Goal: Communication & Community: Participate in discussion

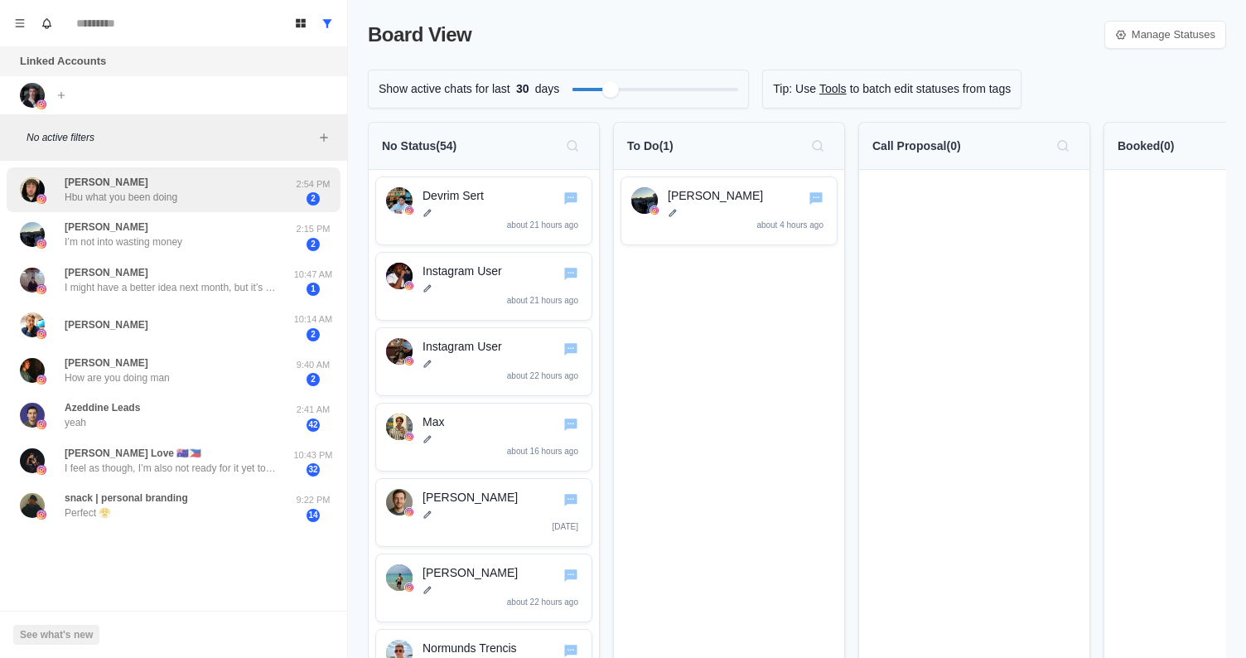
click at [245, 192] on div "[PERSON_NAME] Hbu what you been doing" at bounding box center [156, 190] width 273 height 32
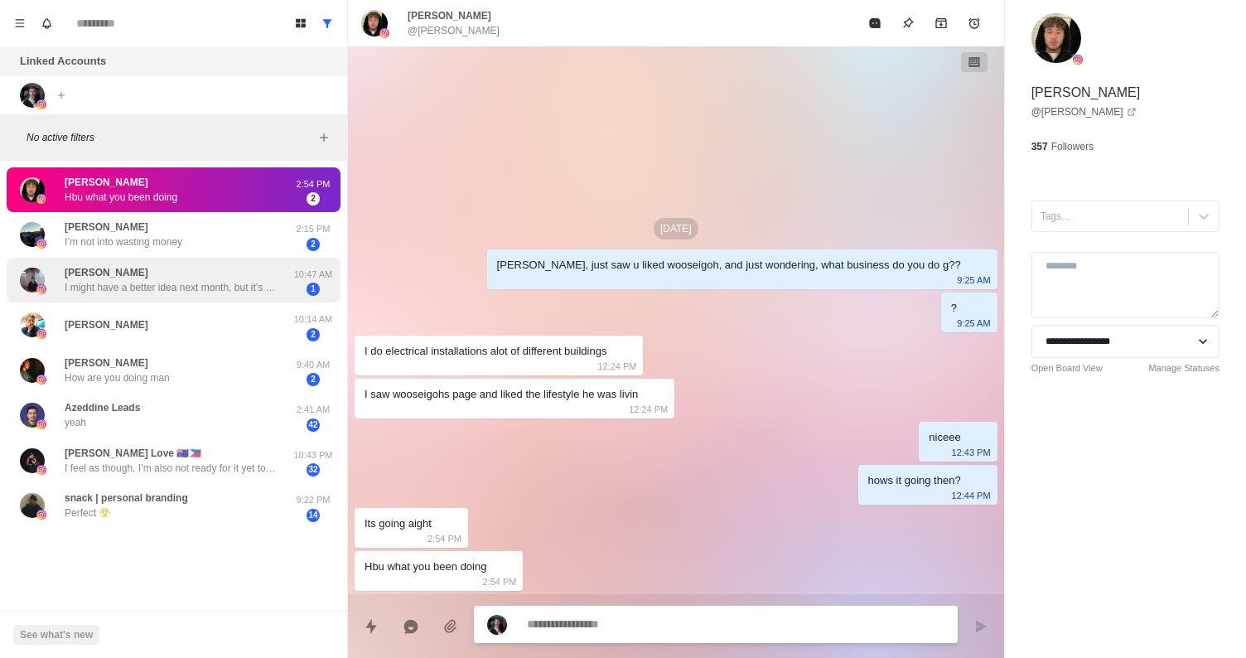
click at [235, 262] on div "[PERSON_NAME] I might have a better idea next month, but it’s all up in the air…" at bounding box center [174, 281] width 334 height 46
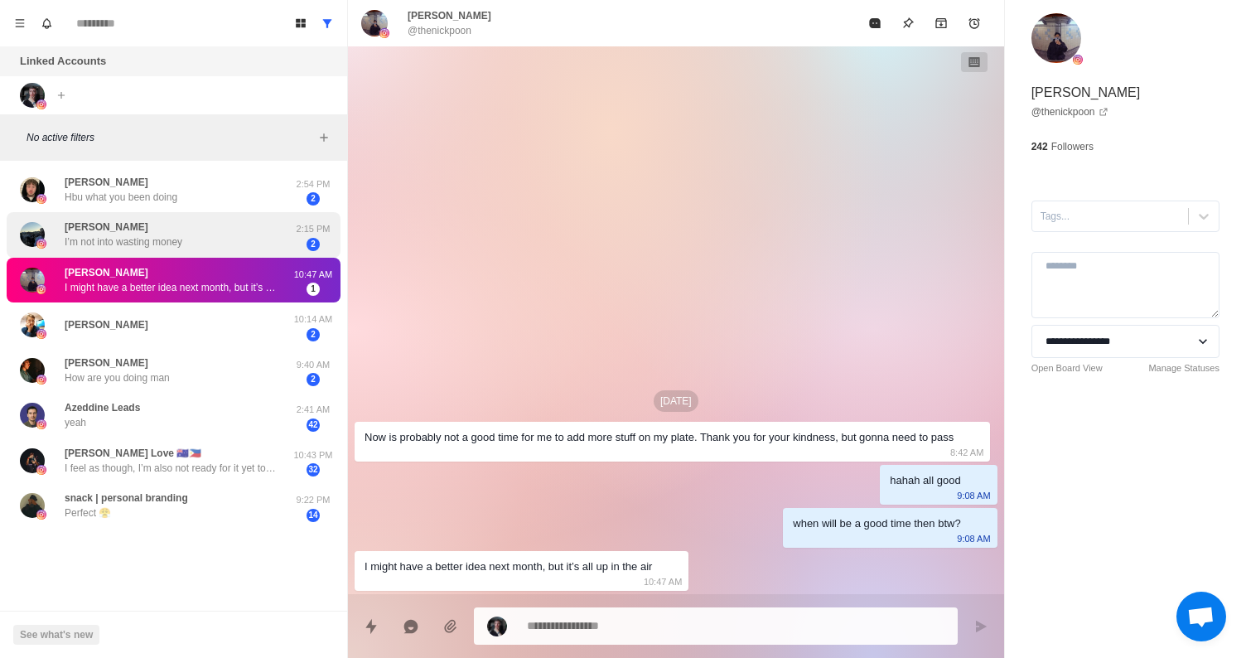
click at [213, 231] on div "[PERSON_NAME] I’m not into wasting money" at bounding box center [156, 235] width 273 height 32
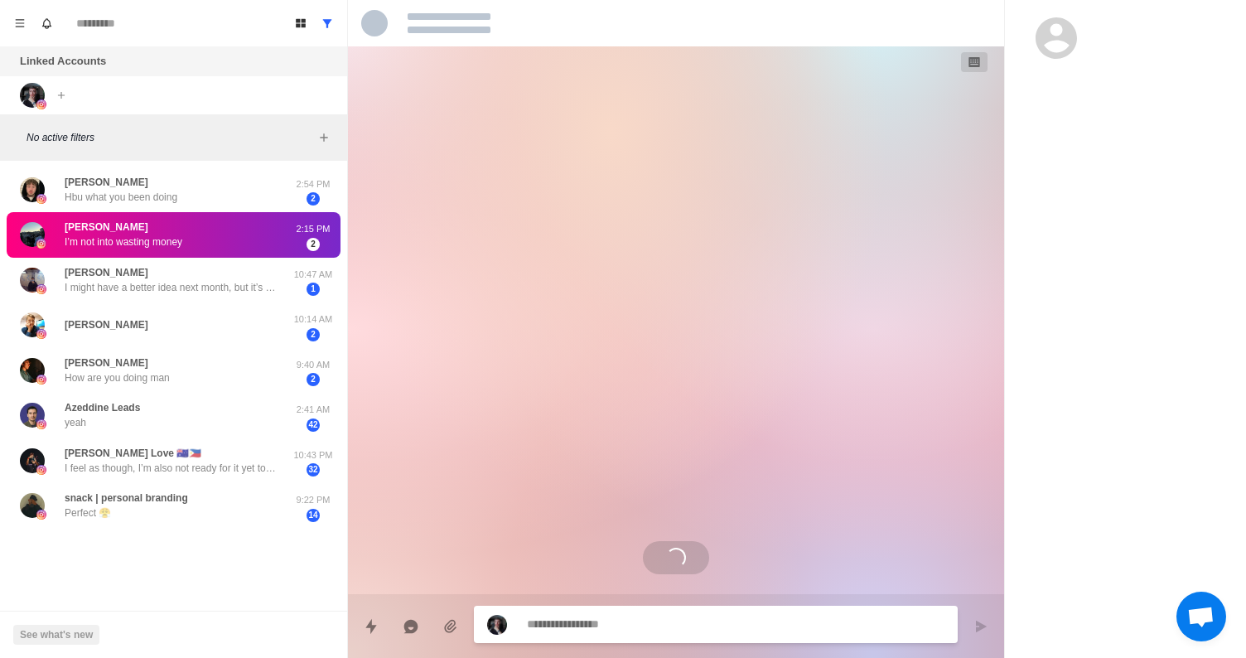
type textarea "*"
select select "**********"
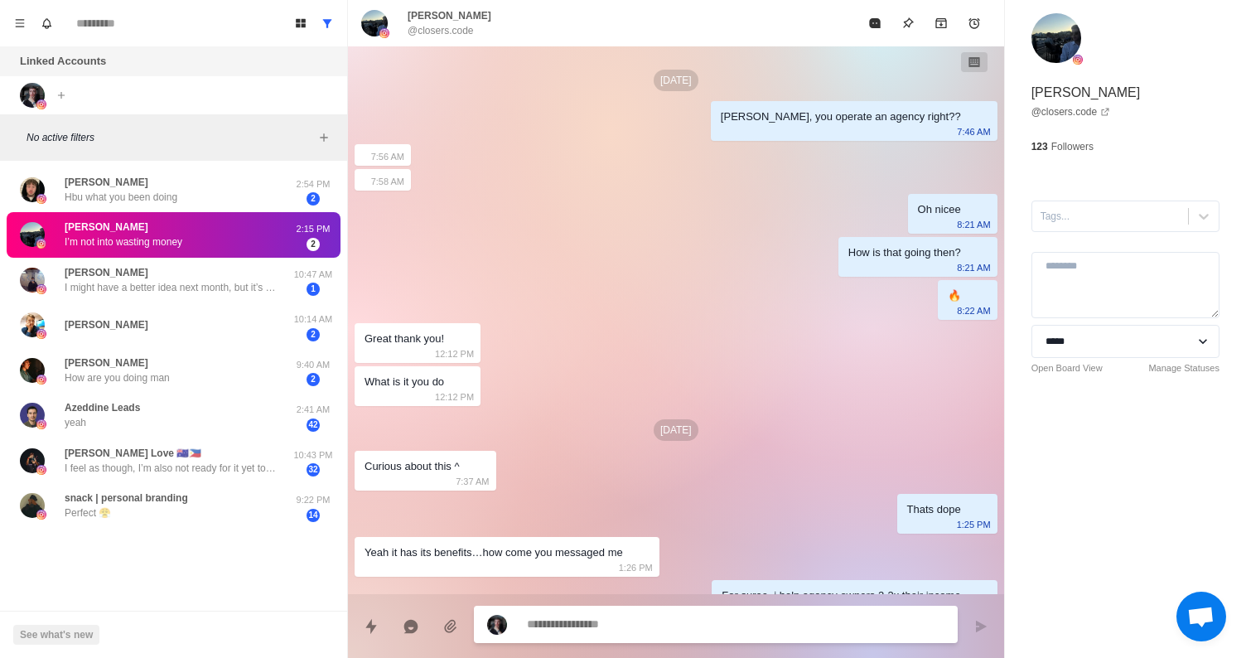
scroll to position [693, 0]
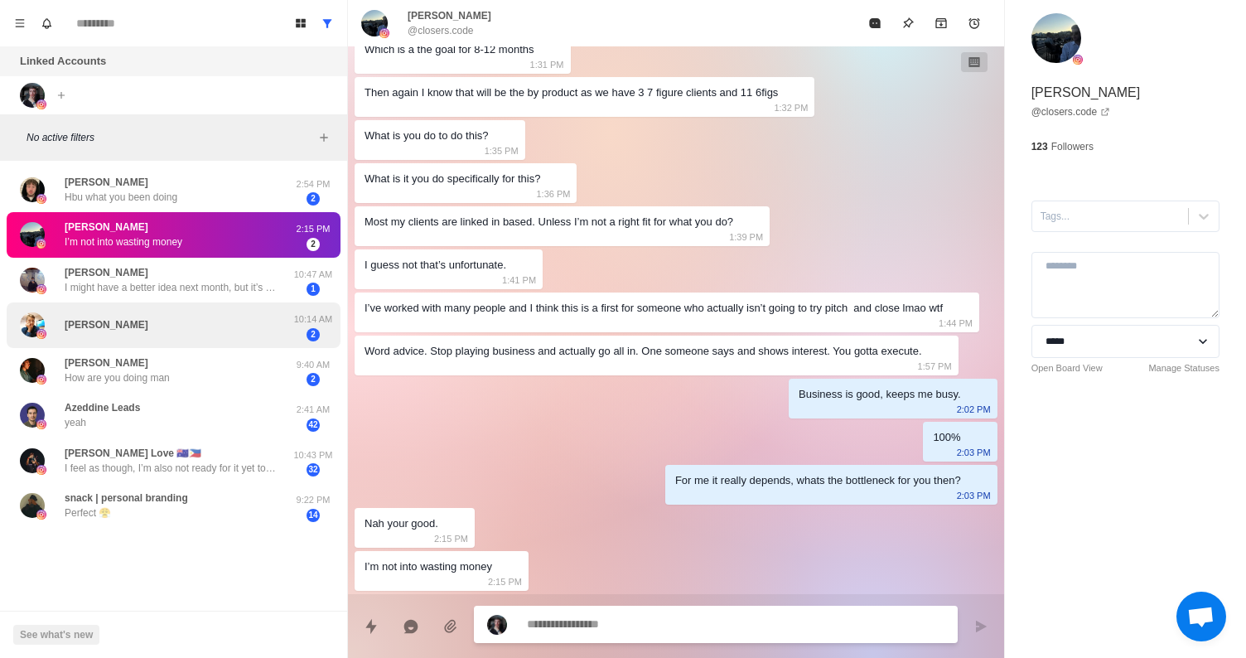
click at [206, 338] on div "[PERSON_NAME]" at bounding box center [156, 325] width 273 height 32
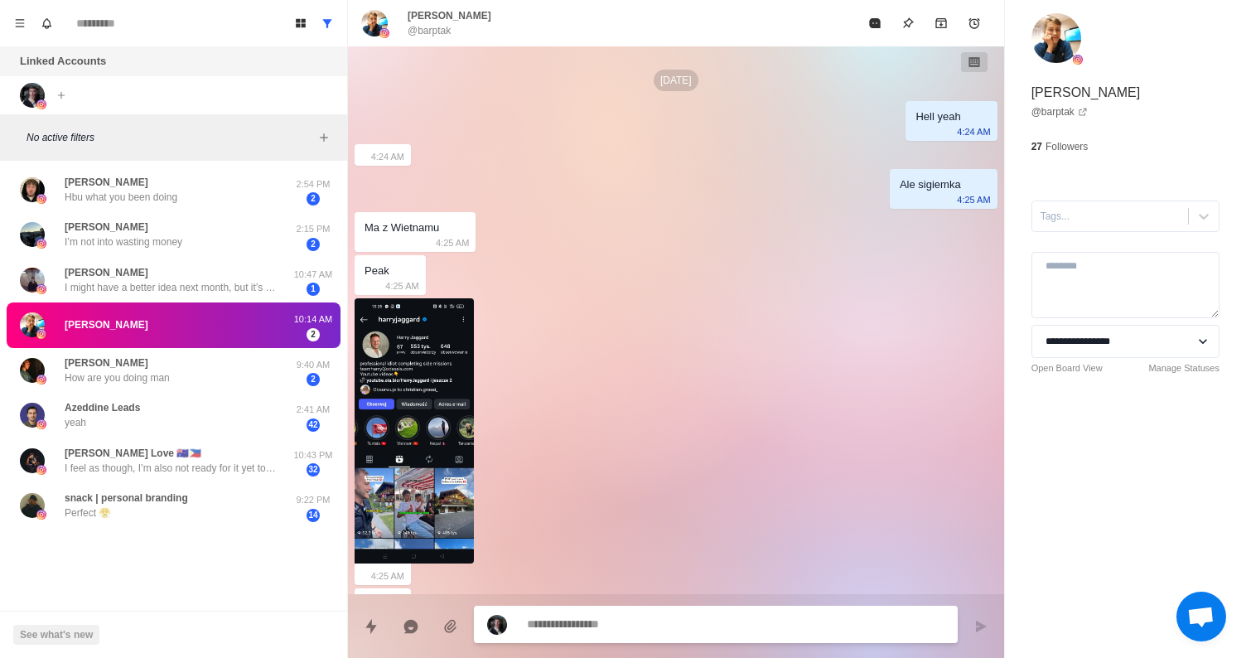
scroll to position [2466, 0]
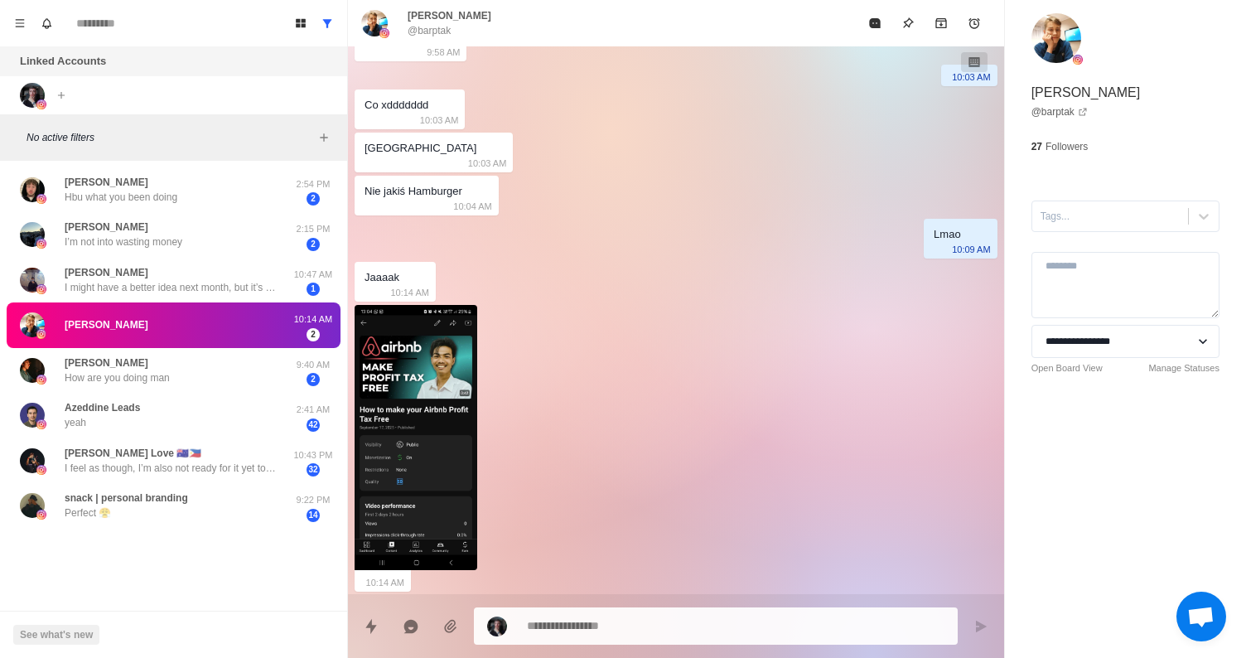
click at [441, 474] on img at bounding box center [416, 437] width 123 height 265
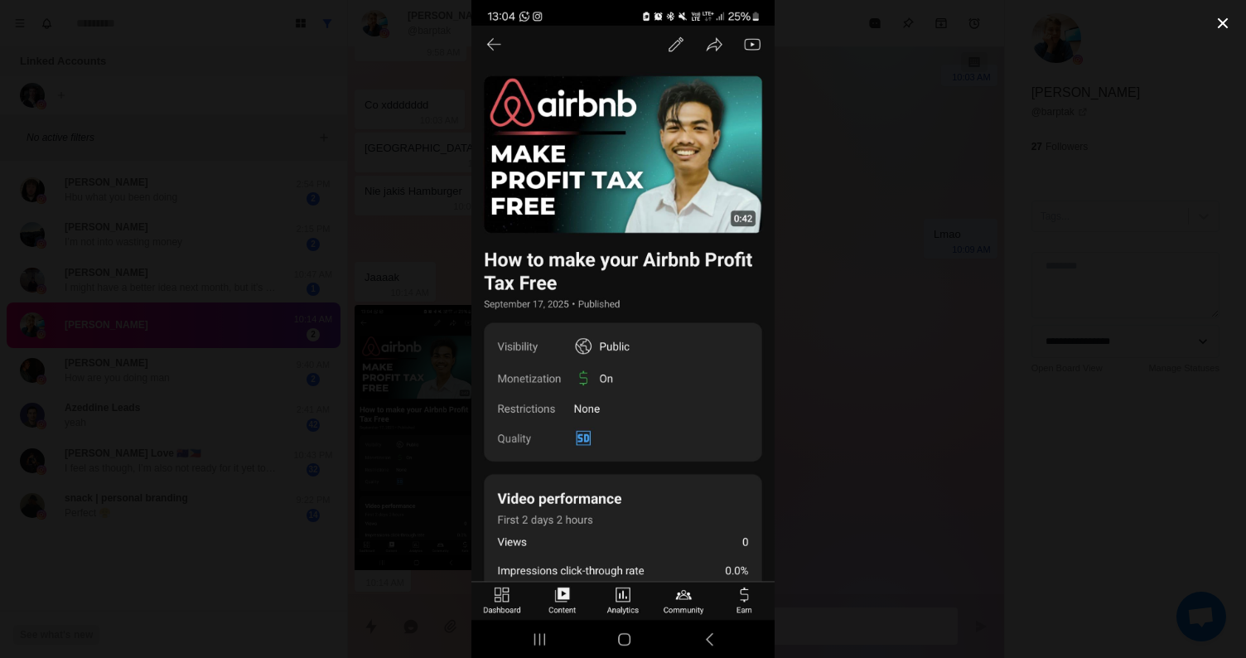
click at [315, 380] on div at bounding box center [623, 329] width 1246 height 658
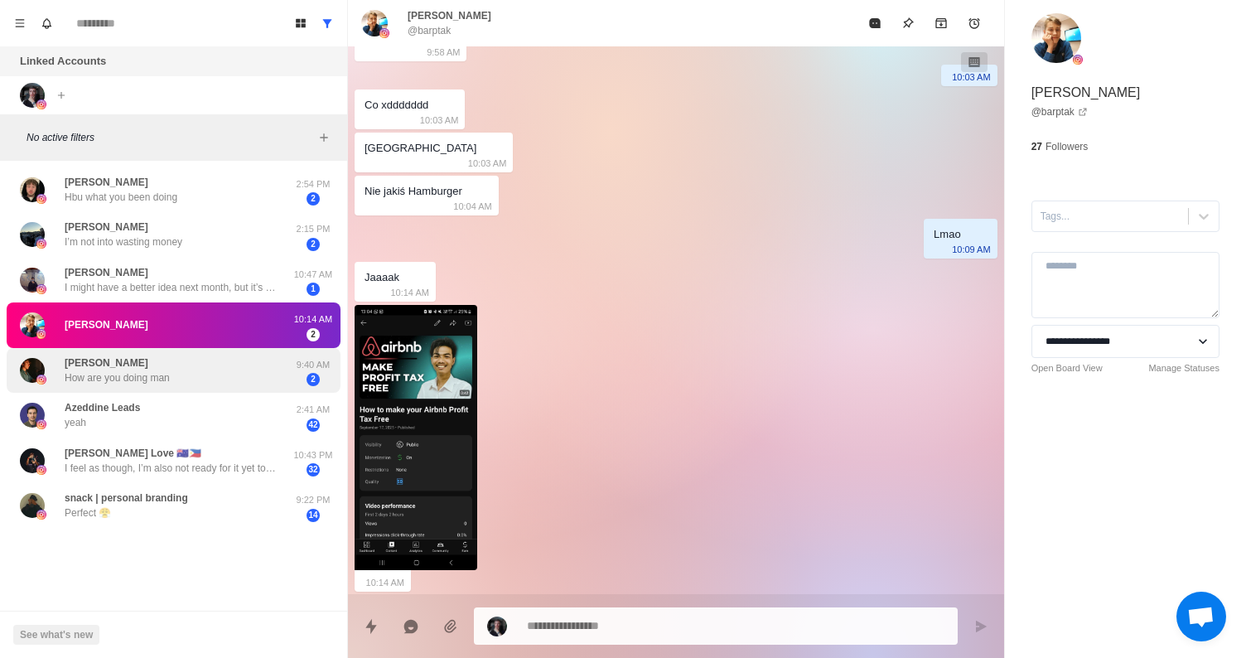
click at [184, 375] on div "[PERSON_NAME] How are you doing man" at bounding box center [156, 371] width 273 height 32
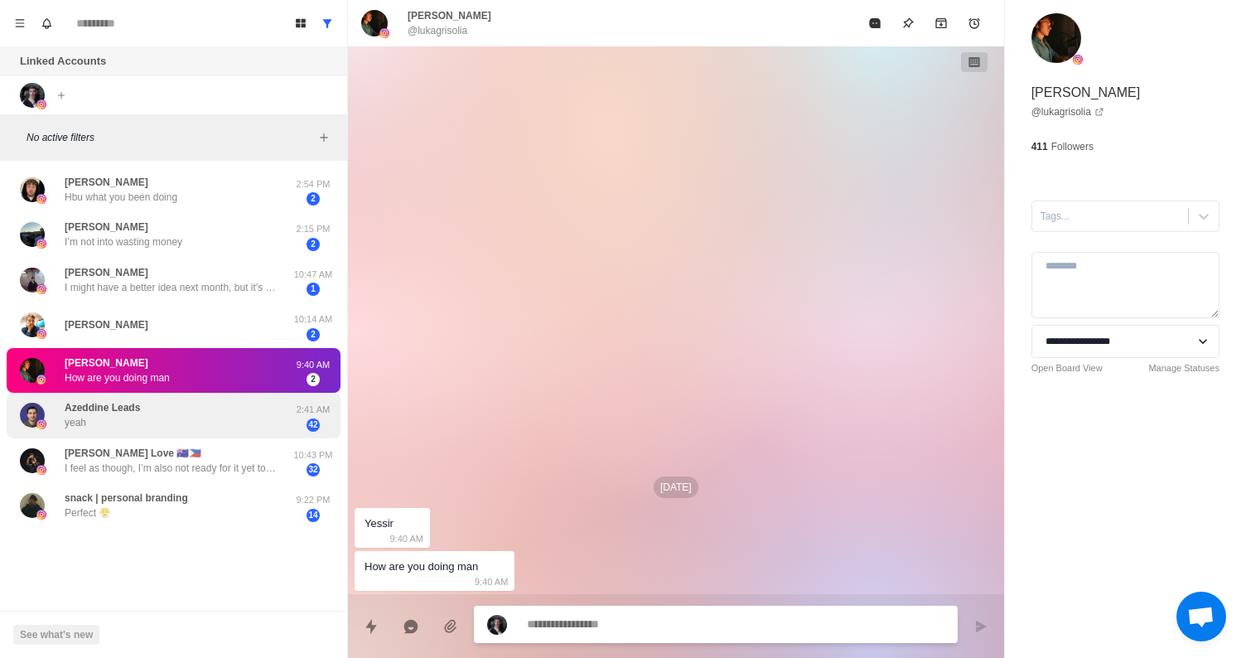
click at [198, 425] on div "[PERSON_NAME] Leads yeah" at bounding box center [156, 415] width 273 height 32
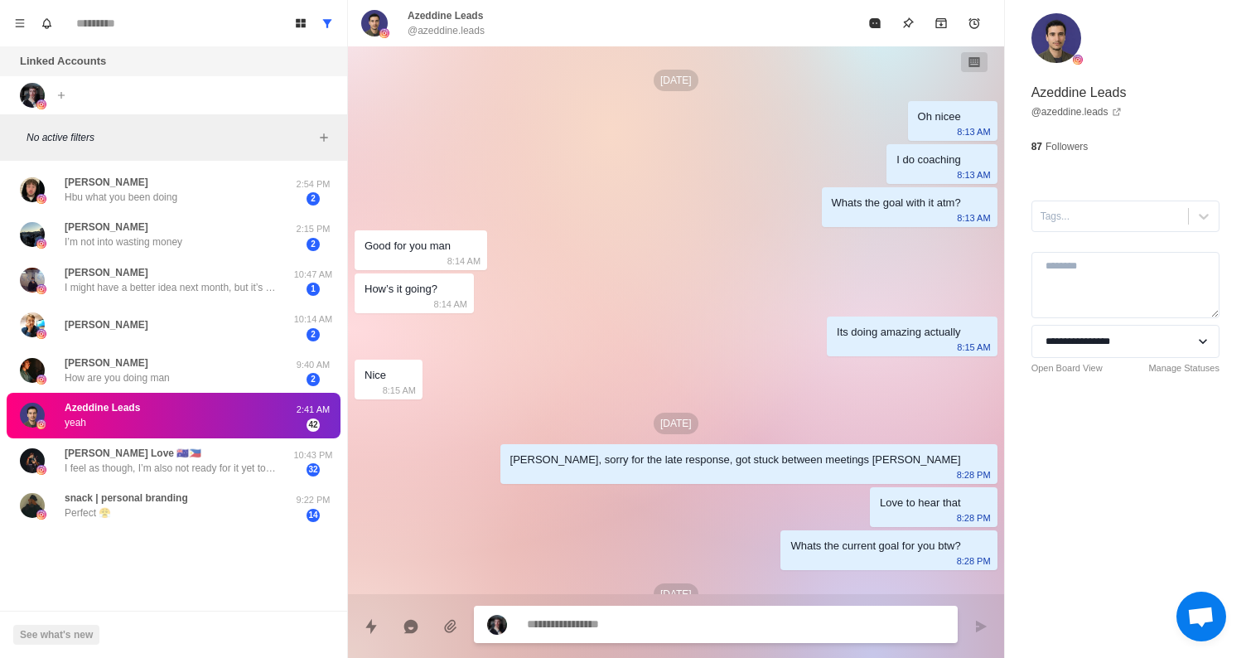
scroll to position [567, 0]
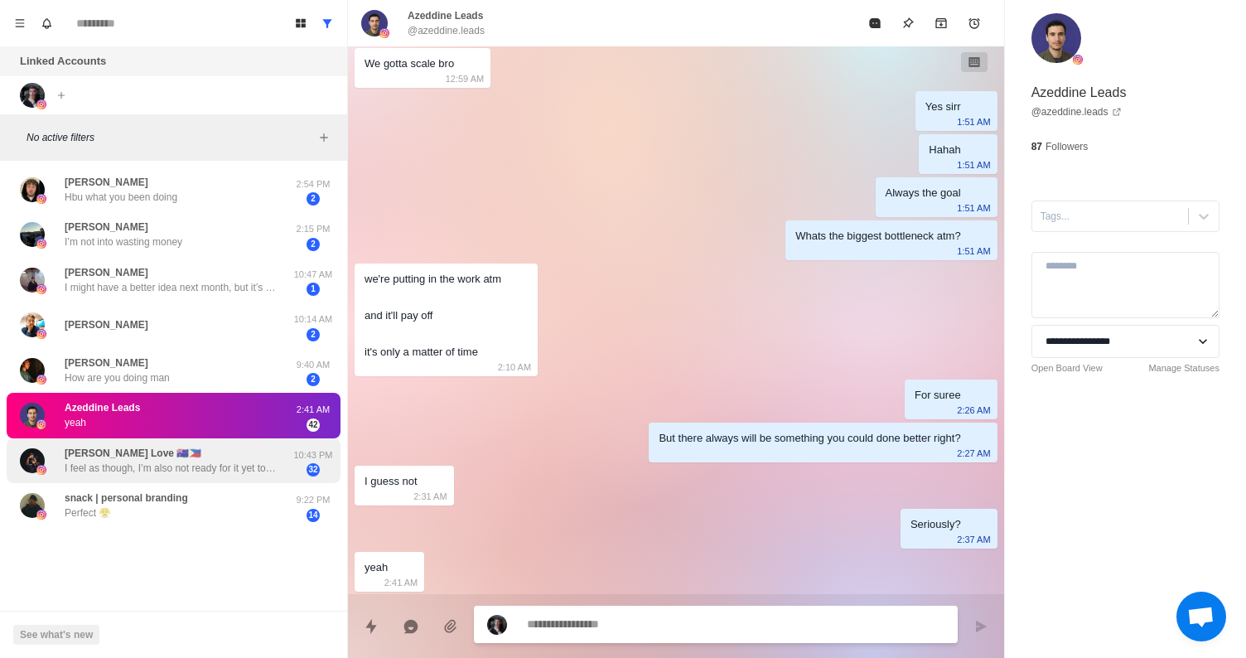
click at [194, 473] on p "I feel as though, I’m also not ready for it yet too. Currently having fun just …" at bounding box center [172, 468] width 215 height 15
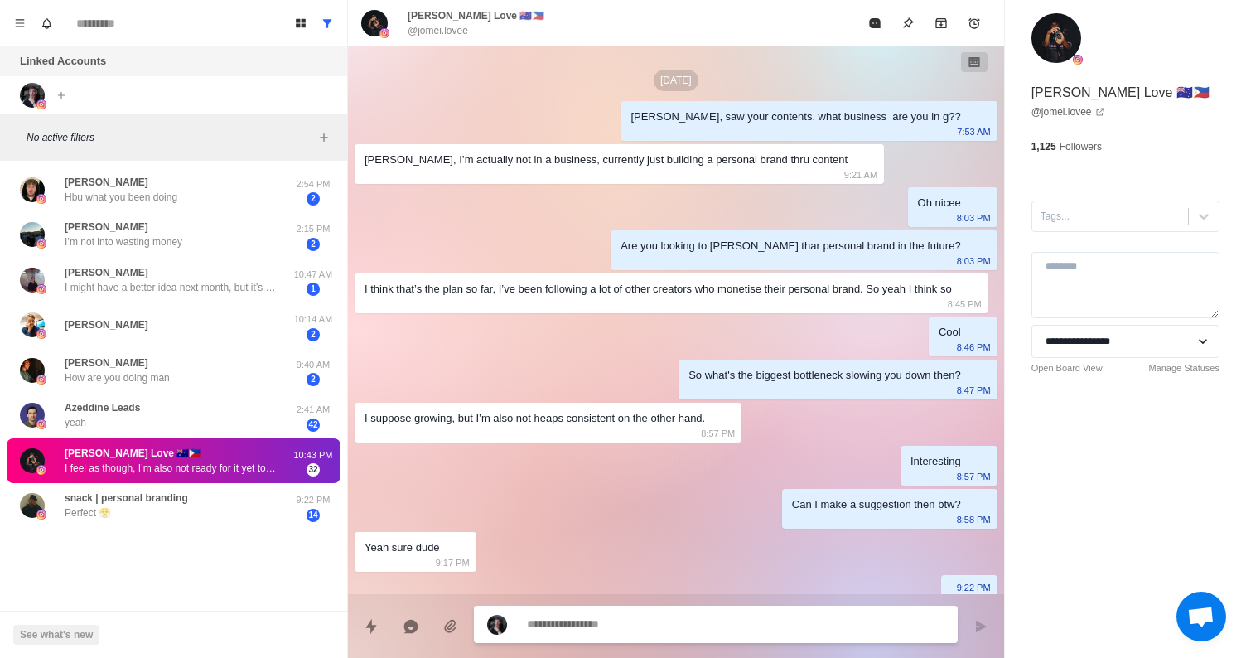
scroll to position [232, 0]
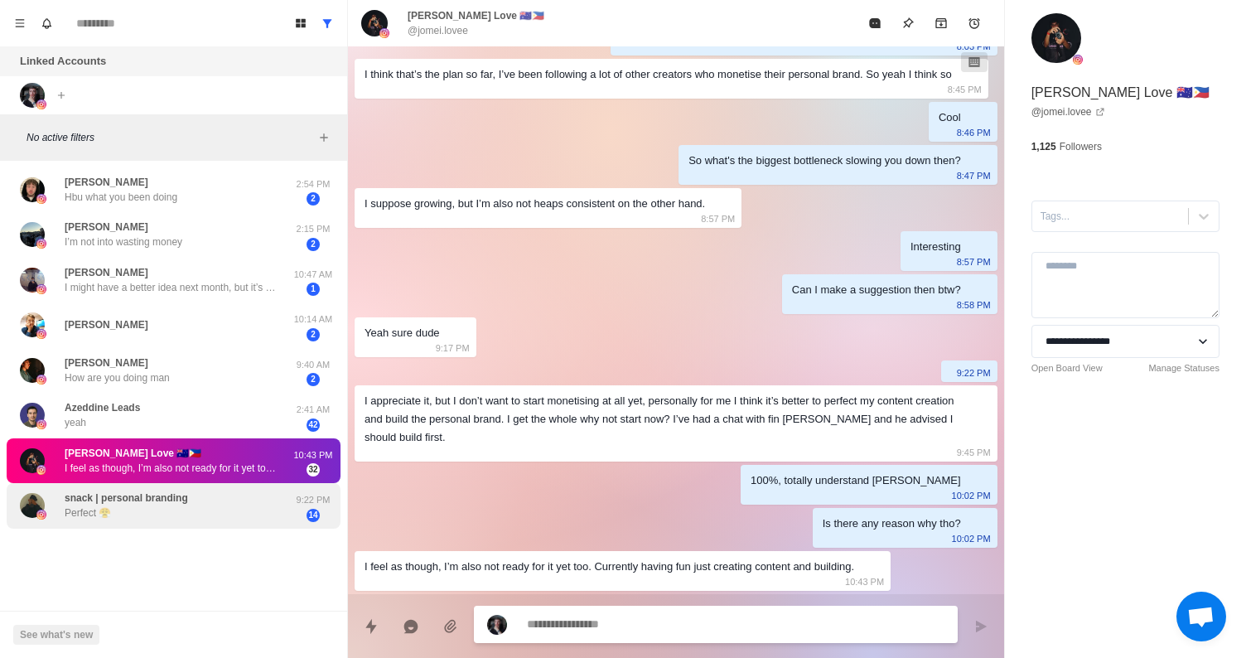
click at [190, 502] on div "snack | personal branding Perfect 😤" at bounding box center [156, 506] width 273 height 32
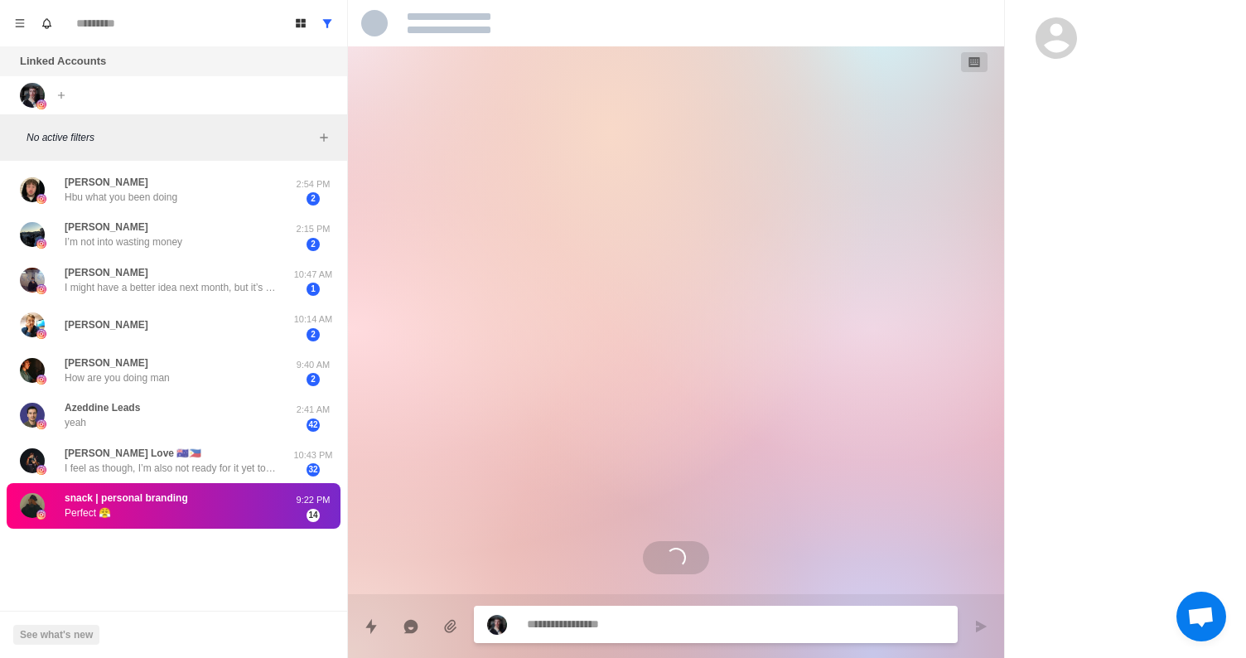
scroll to position [0, 0]
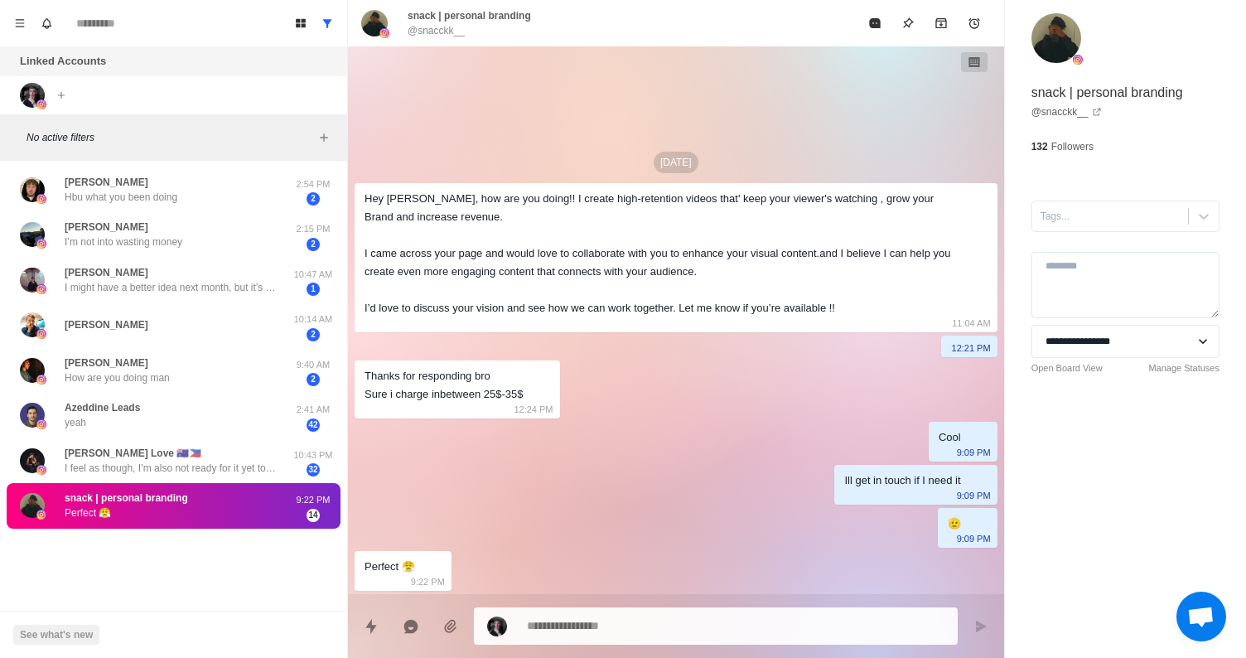
type textarea "*"
